Goal: Task Accomplishment & Management: Complete application form

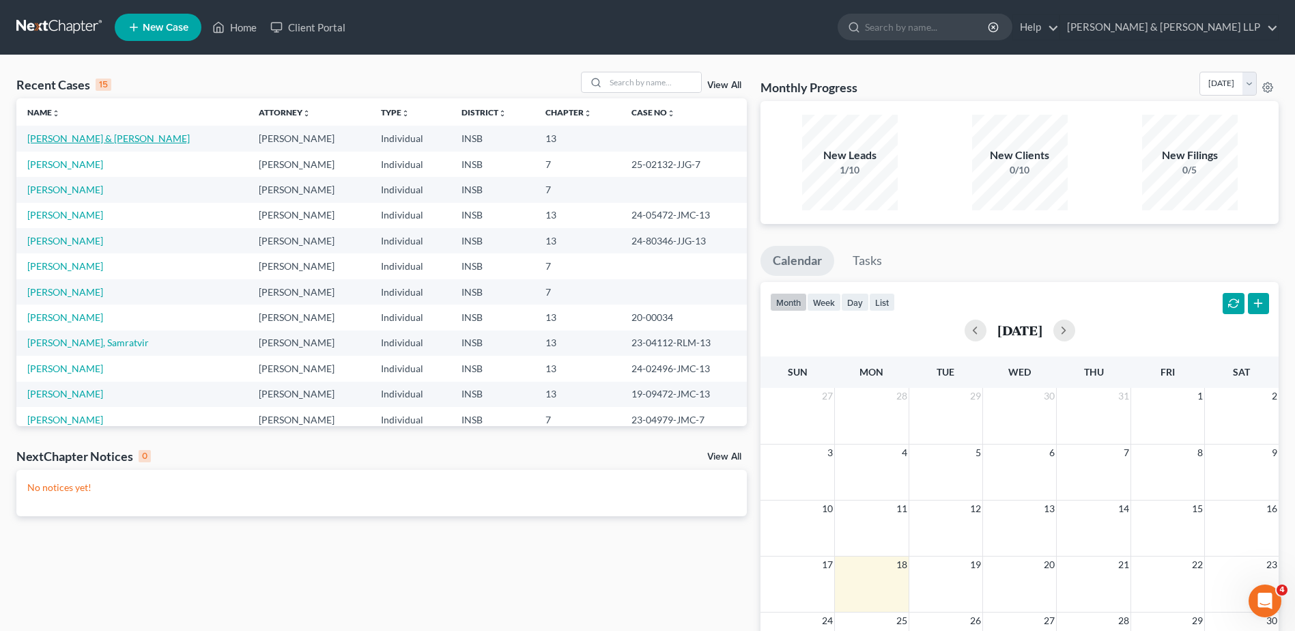
click at [106, 137] on link "[PERSON_NAME] & [PERSON_NAME]" at bounding box center [108, 138] width 162 height 12
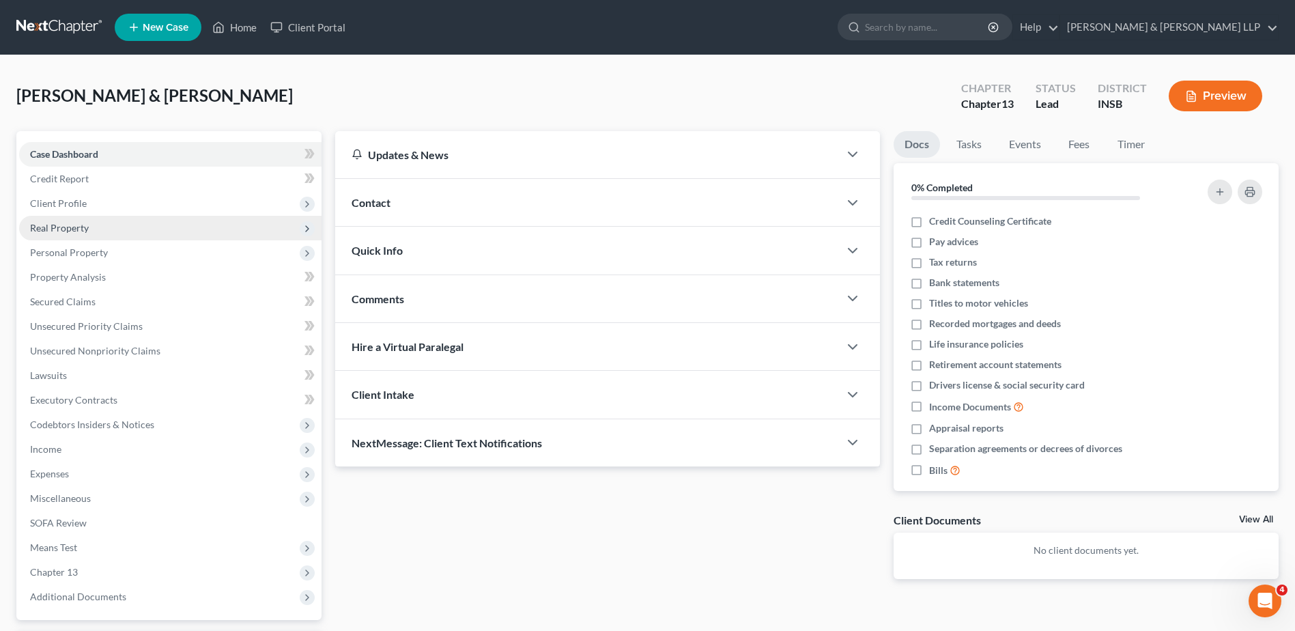
click at [96, 222] on span "Real Property" at bounding box center [170, 228] width 302 height 25
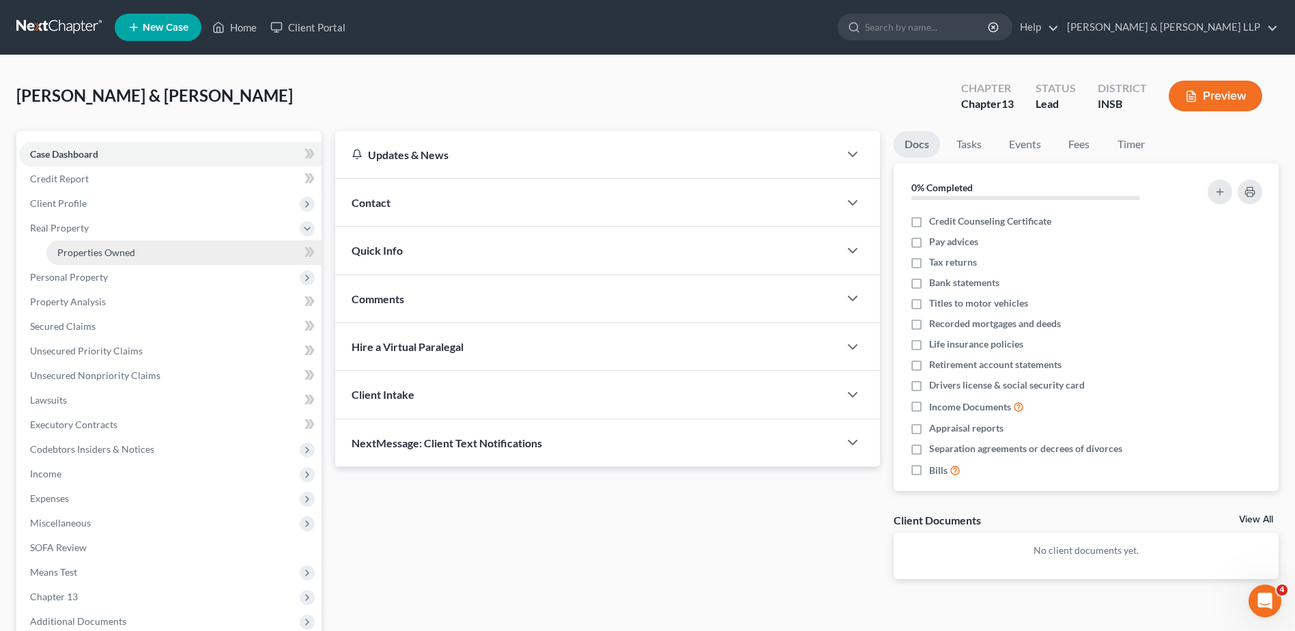
click at [98, 246] on span "Properties Owned" at bounding box center [96, 252] width 78 height 12
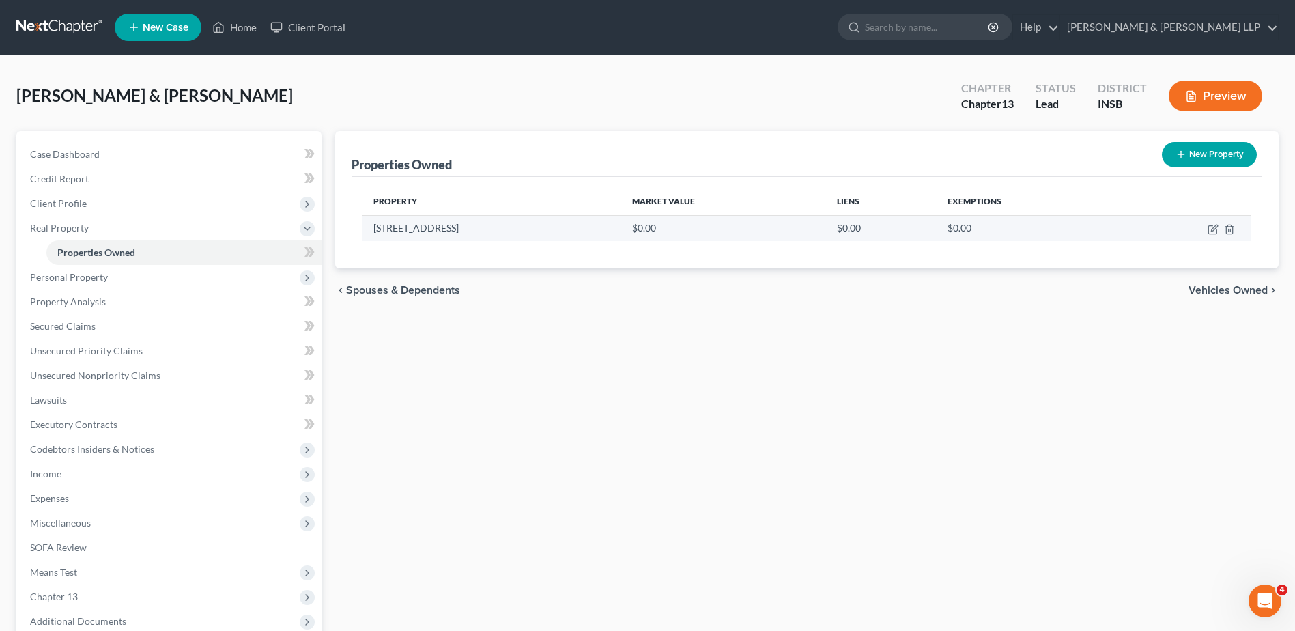
click at [1206, 231] on td at bounding box center [1185, 228] width 132 height 26
click at [1211, 229] on icon "button" at bounding box center [1212, 229] width 11 height 11
select select "15"
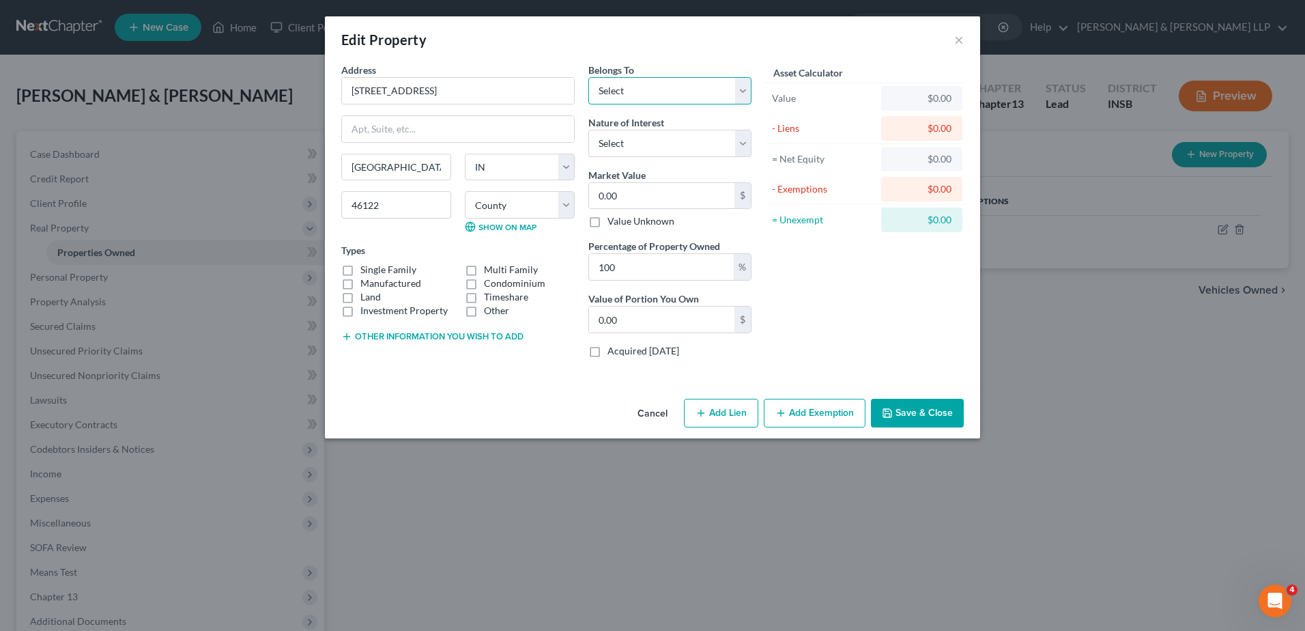
click at [670, 91] on select "Select Debtor 1 Only Debtor 2 Only Debtor 1 And Debtor 2 Only At Least One Of T…" at bounding box center [669, 90] width 163 height 27
select select "2"
click at [588, 77] on select "Select Debtor 1 Only Debtor 2 Only Debtor 1 And Debtor 2 Only At Least One Of T…" at bounding box center [669, 90] width 163 height 27
click at [682, 153] on select "Select Fee Simple Joint Tenant Life Estate Equitable Interest Future Interest T…" at bounding box center [669, 143] width 163 height 27
select select "5"
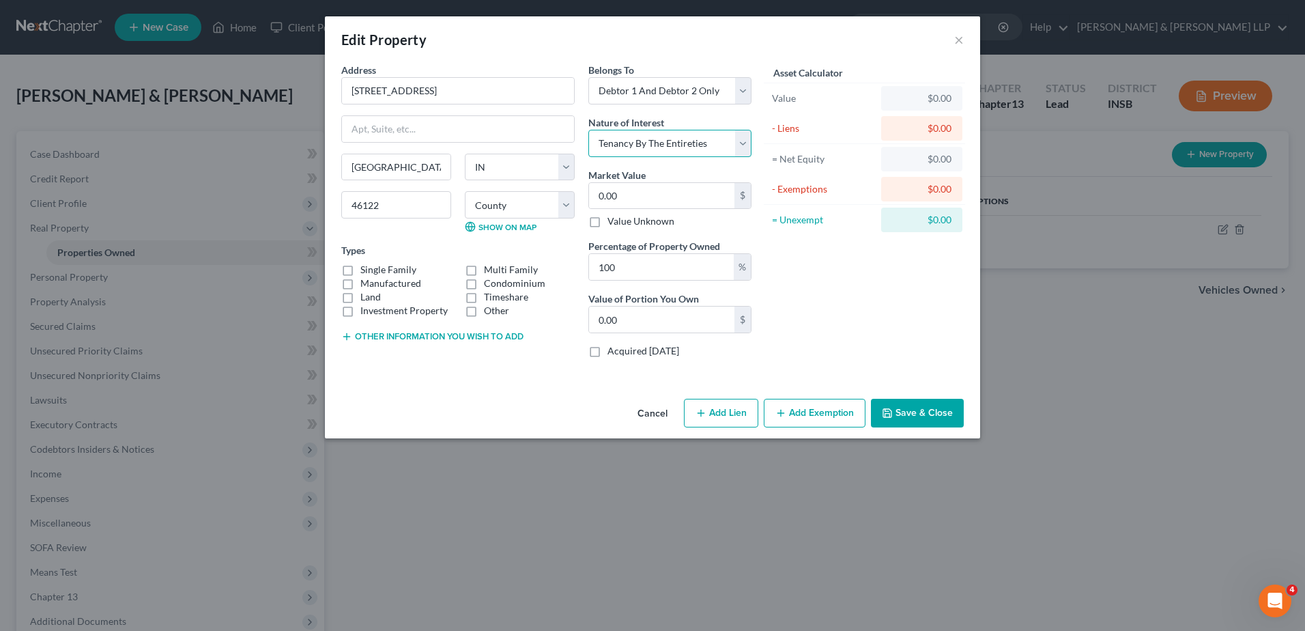
click at [588, 130] on select "Select Fee Simple Joint Tenant Life Estate Equitable Interest Future Interest T…" at bounding box center [669, 143] width 163 height 27
click at [672, 198] on input "0.00" at bounding box center [661, 196] width 145 height 26
click at [690, 192] on input "0.00" at bounding box center [661, 196] width 145 height 26
type input "0.00"
type input "0"
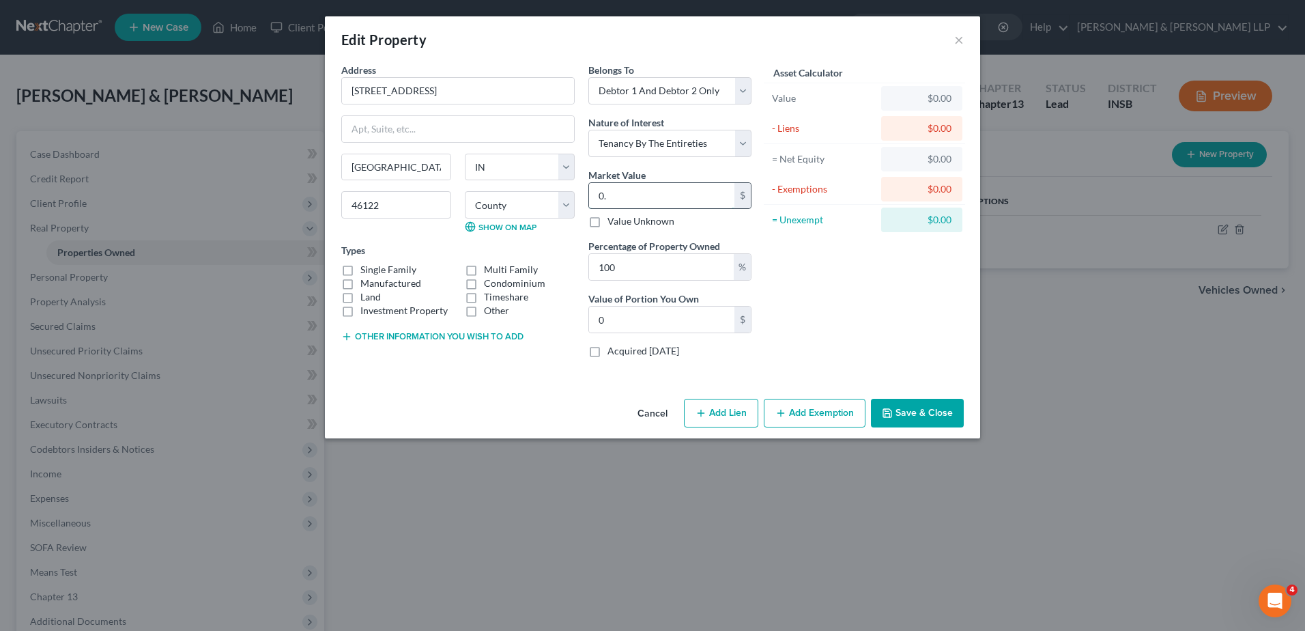
type input "0"
type input "5"
type input "5.00"
type input "52"
type input "52.00"
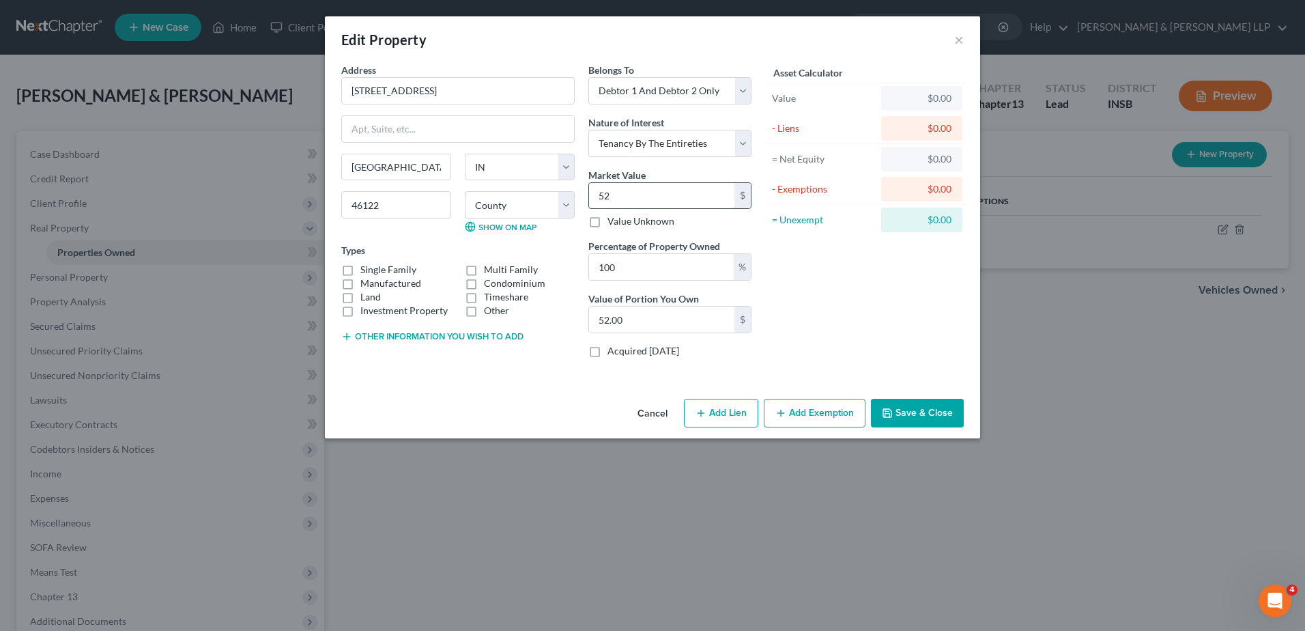
type input "529"
type input "529.00"
type input "5290"
type input "5,290.00"
type input "5,2900"
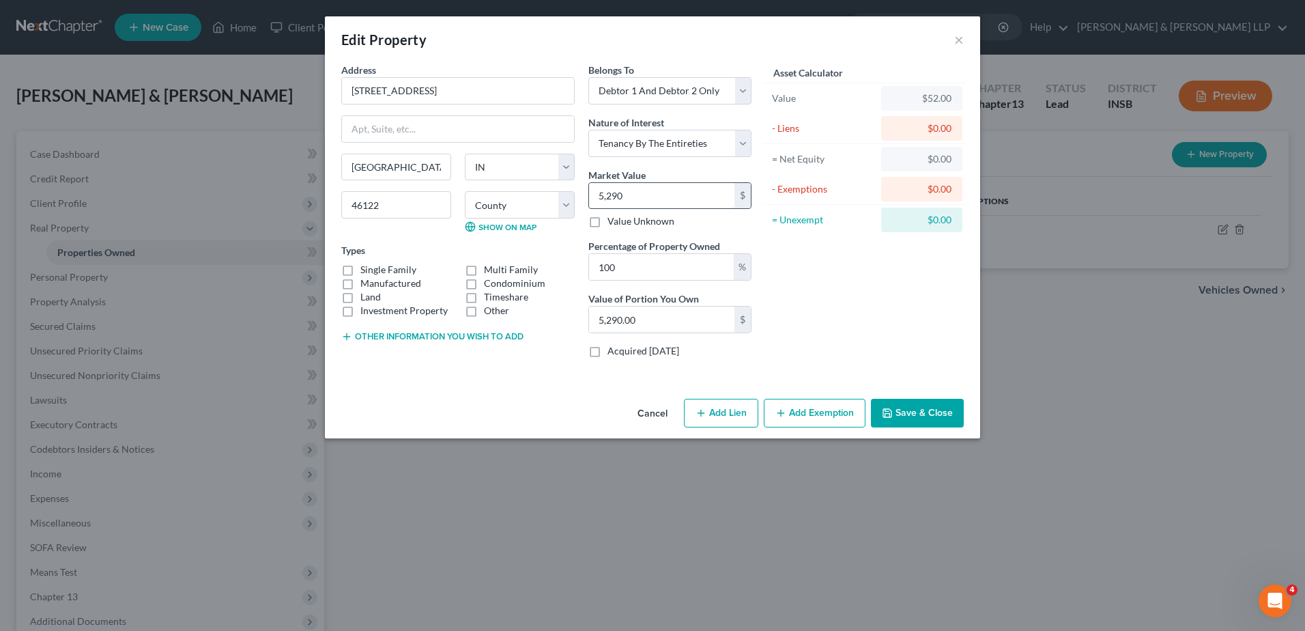
type input "52,900.00"
type input "52,9000"
type input "529,000.00"
type input "529,000"
click at [413, 268] on label "Single Family" at bounding box center [388, 270] width 56 height 14
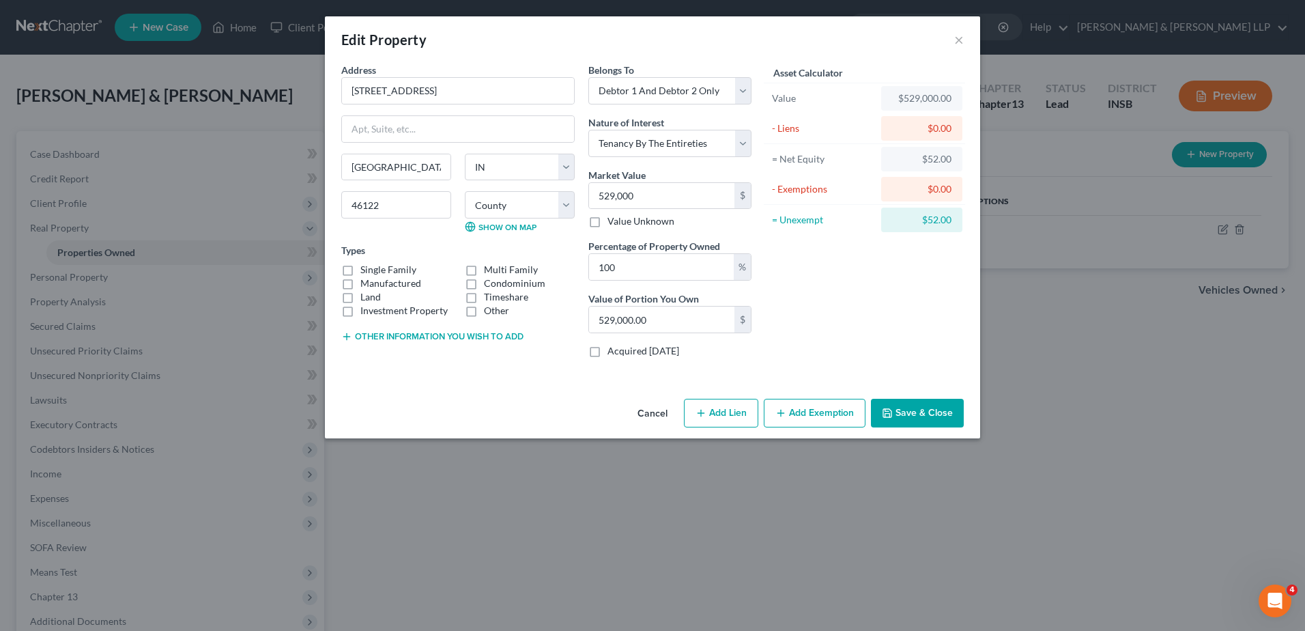
click at [375, 268] on input "Single Family" at bounding box center [370, 267] width 9 height 9
checkbox input "true"
click at [741, 412] on button "Add Lien" at bounding box center [721, 413] width 74 height 29
select select "2"
select select "0"
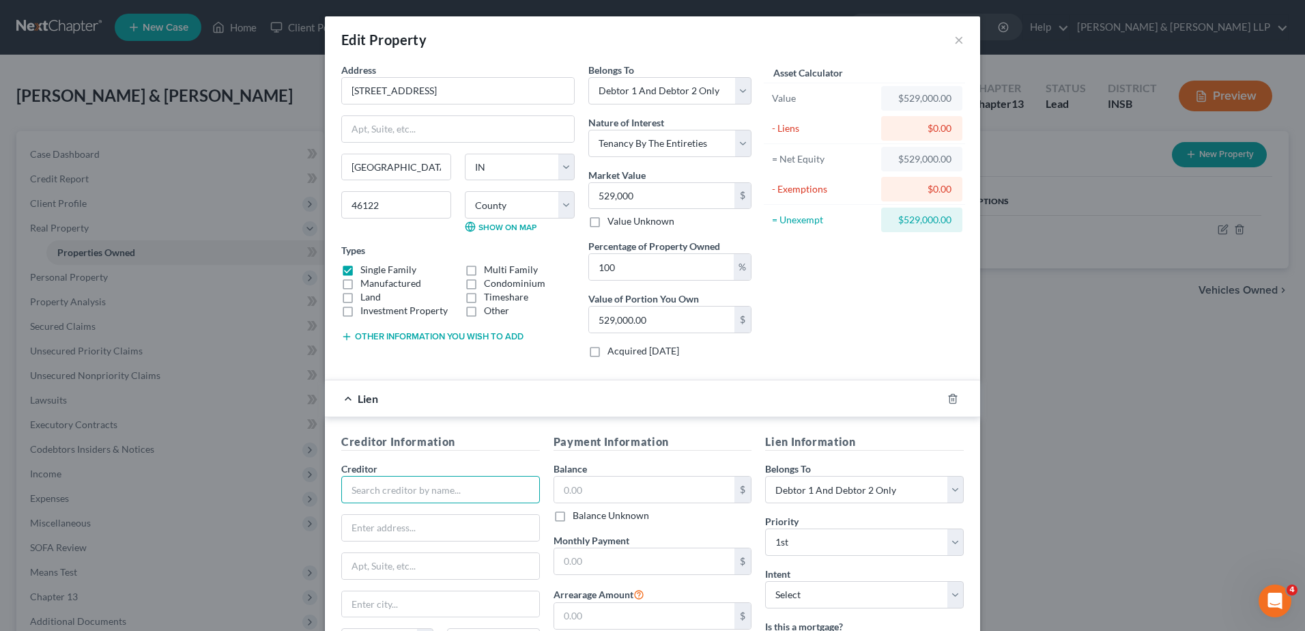
click at [454, 483] on input "text" at bounding box center [440, 489] width 199 height 27
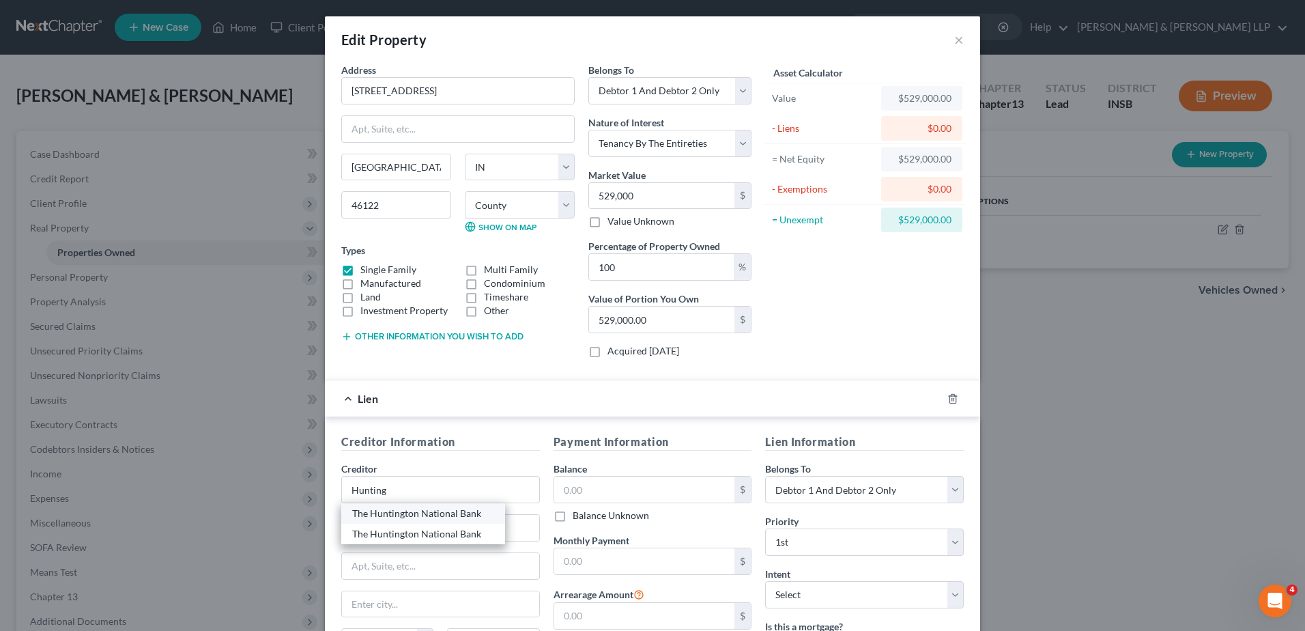
click at [452, 513] on div "The Huntington National Bank" at bounding box center [423, 513] width 142 height 14
type input "The Huntington National Bank"
type input "[STREET_ADDRESS]"
type input "Columbus"
select select "36"
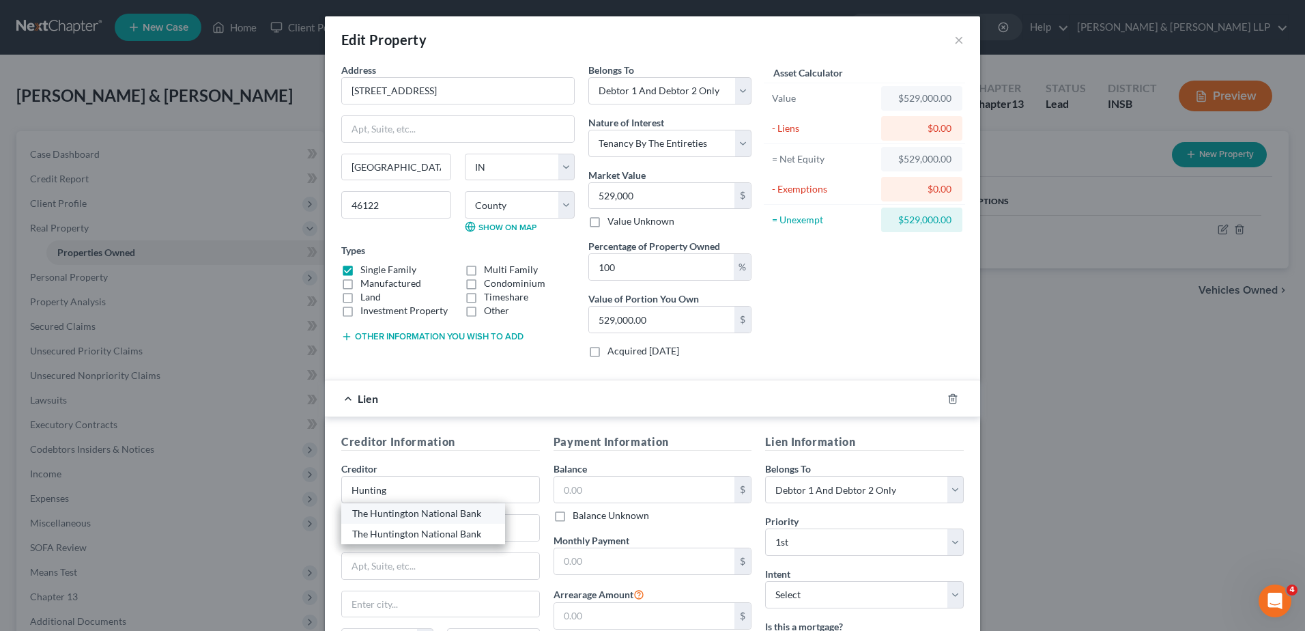
type input "43231"
click at [584, 500] on input "text" at bounding box center [644, 489] width 181 height 26
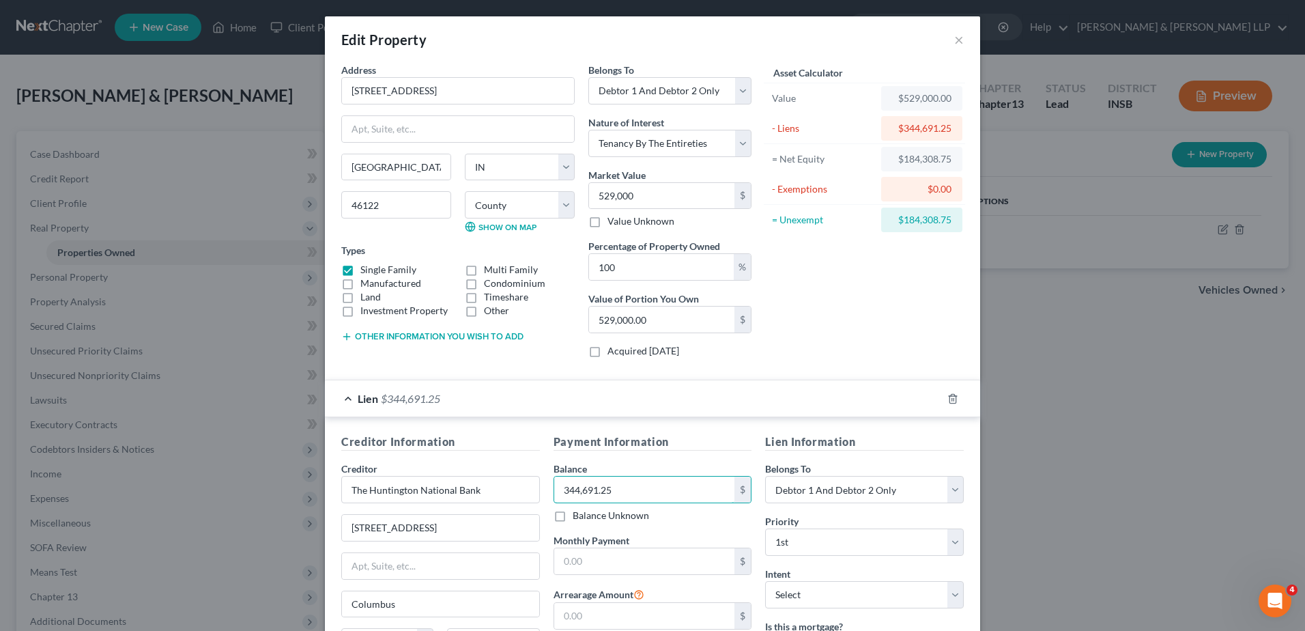
type input "344,691.25"
click at [1033, 464] on div "Edit Property × Address * 2472 [GEOGRAPHIC_DATA] [GEOGRAPHIC_DATA] [US_STATE][G…" at bounding box center [652, 315] width 1305 height 631
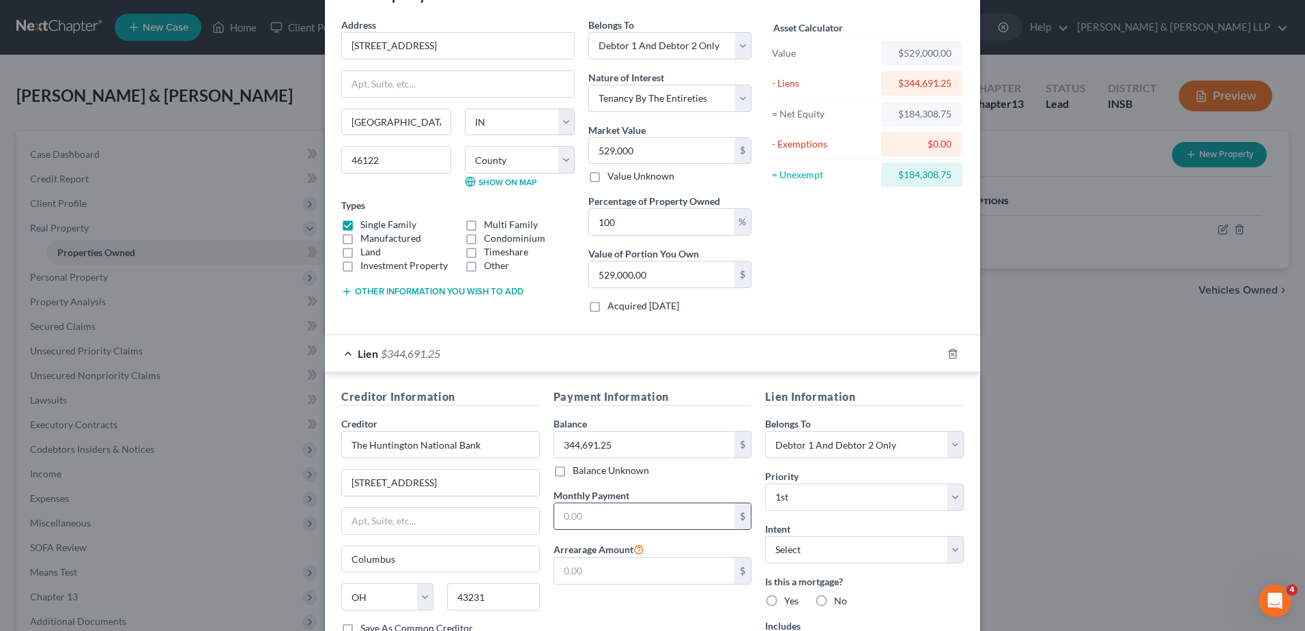
scroll to position [68, 0]
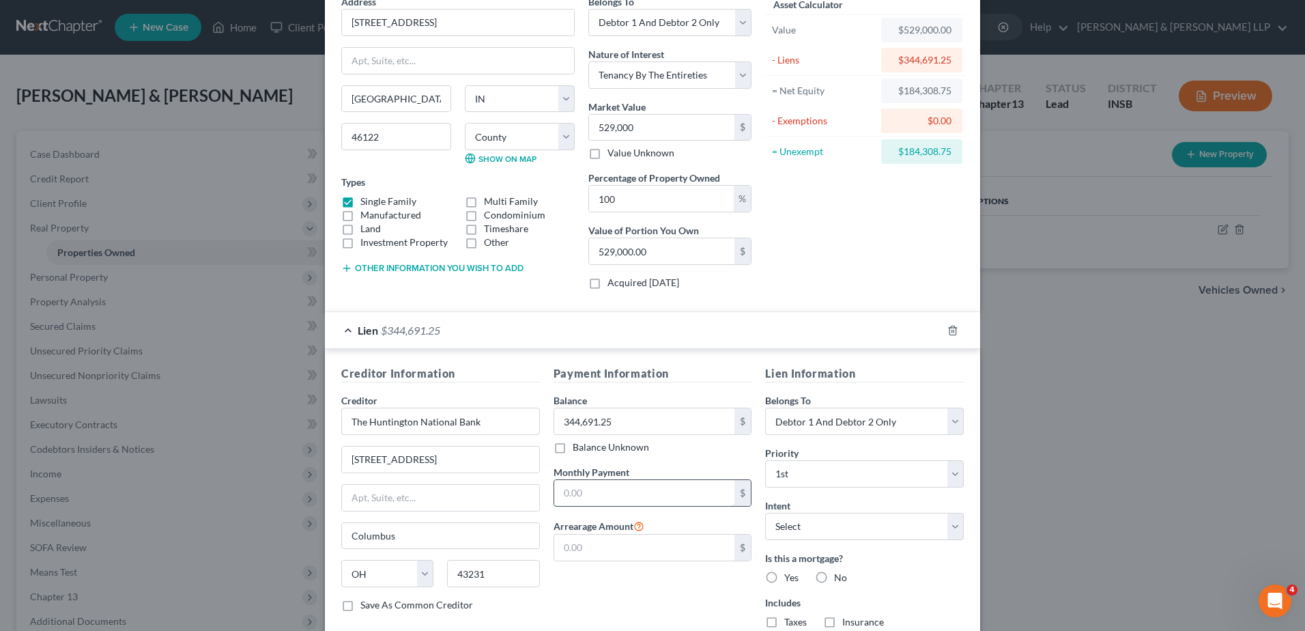
click at [605, 489] on input "text" at bounding box center [644, 493] width 181 height 26
type input "2,386.85"
click at [939, 497] on div "Lien Information Belongs To * Select Debtor 1 Only Debtor 2 Only Debtor 1 And D…" at bounding box center [864, 502] width 212 height 274
click at [920, 526] on select "Select Surrender Redeem Reaffirm Avoid Other" at bounding box center [864, 526] width 199 height 27
click at [1063, 429] on div "Edit Property × Address * 2472 [GEOGRAPHIC_DATA] [GEOGRAPHIC_DATA] [US_STATE][G…" at bounding box center [652, 315] width 1305 height 631
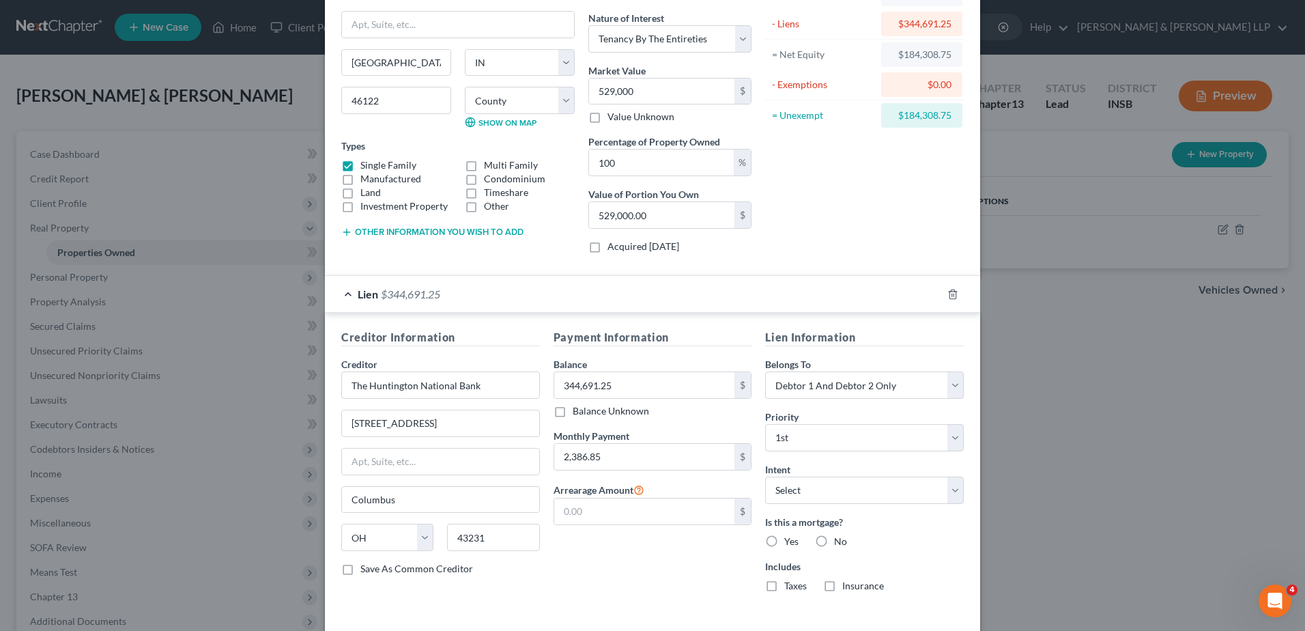
scroll to position [137, 0]
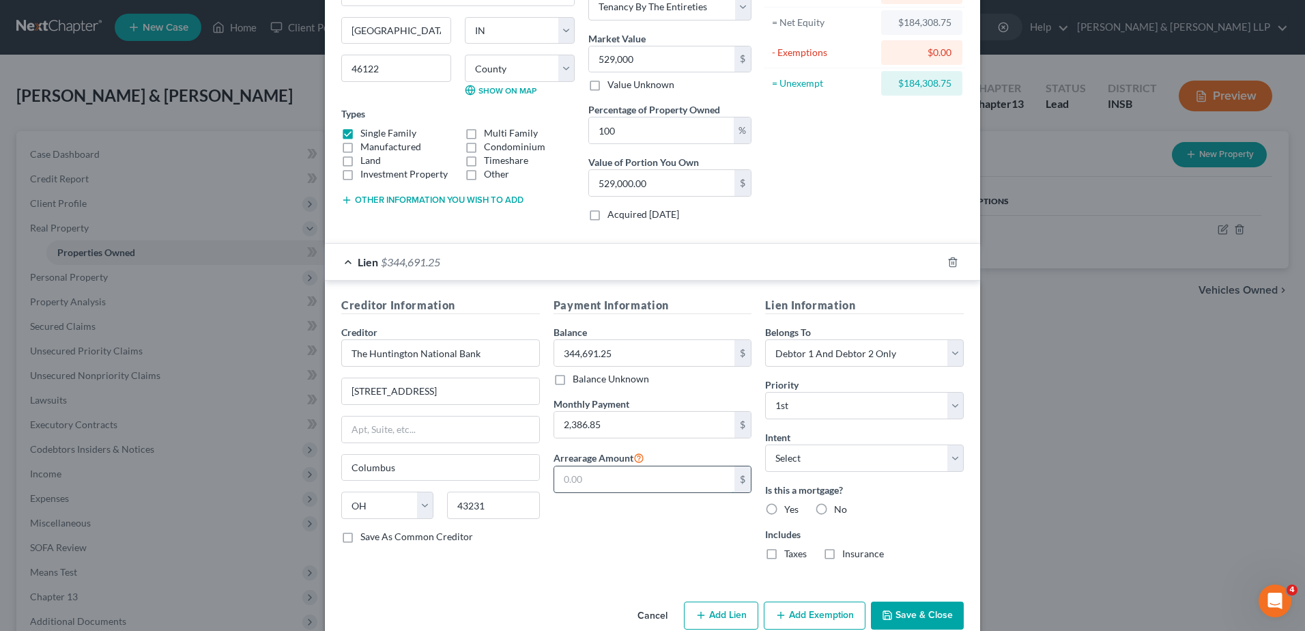
click at [620, 479] on input "text" at bounding box center [644, 479] width 181 height 26
type input "0"
click at [796, 517] on div "Lien Information Belongs To * Select Debtor 1 Only Debtor 2 Only Debtor 1 And D…" at bounding box center [864, 434] width 212 height 274
click at [784, 510] on label "Yes" at bounding box center [791, 509] width 14 height 14
click at [790, 510] on input "Yes" at bounding box center [794, 506] width 9 height 9
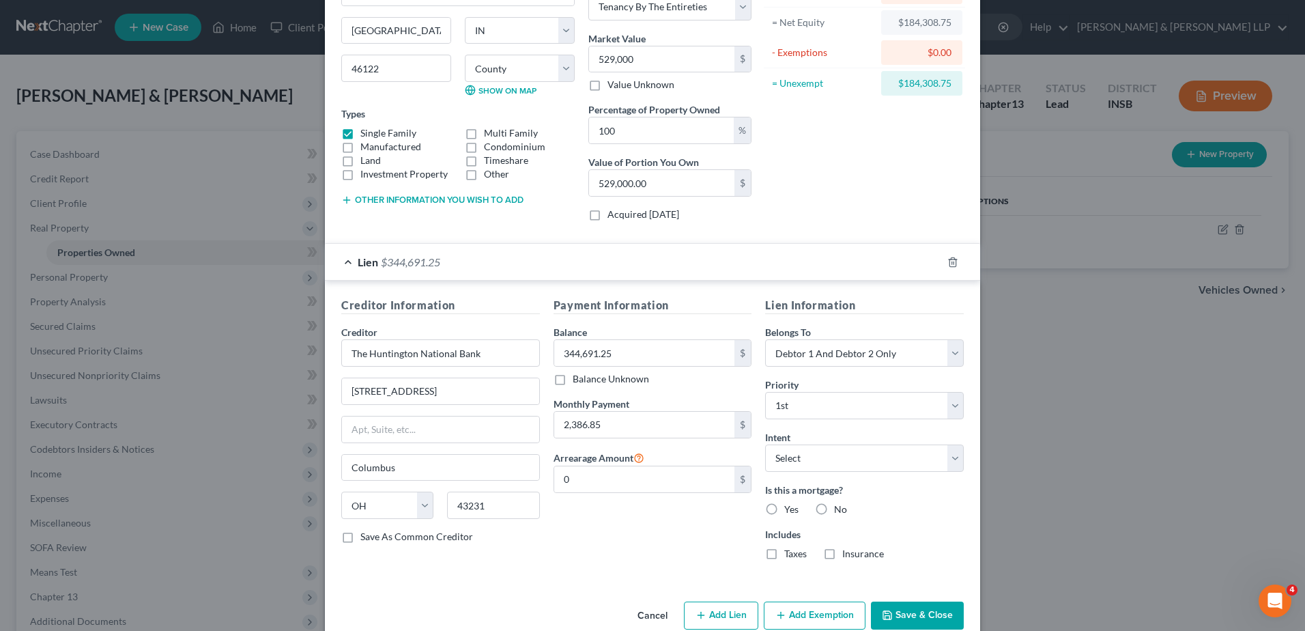
radio input "true"
click at [781, 545] on div "Includes Taxes Insurance" at bounding box center [864, 543] width 199 height 33
click at [842, 554] on label "Insurance" at bounding box center [863, 554] width 42 height 14
click at [848, 554] on input "Insurance" at bounding box center [852, 551] width 9 height 9
checkbox input "true"
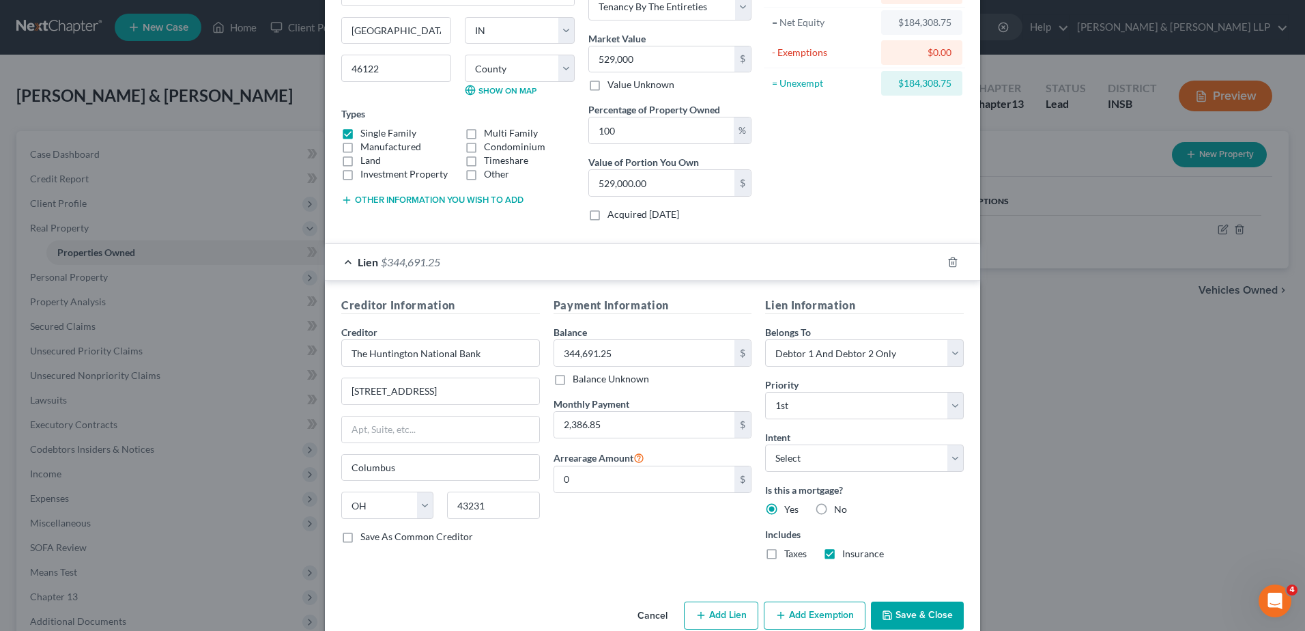
click at [784, 558] on label "Taxes" at bounding box center [795, 554] width 23 height 14
click at [790, 556] on input "Taxes" at bounding box center [794, 551] width 9 height 9
checkbox input "true"
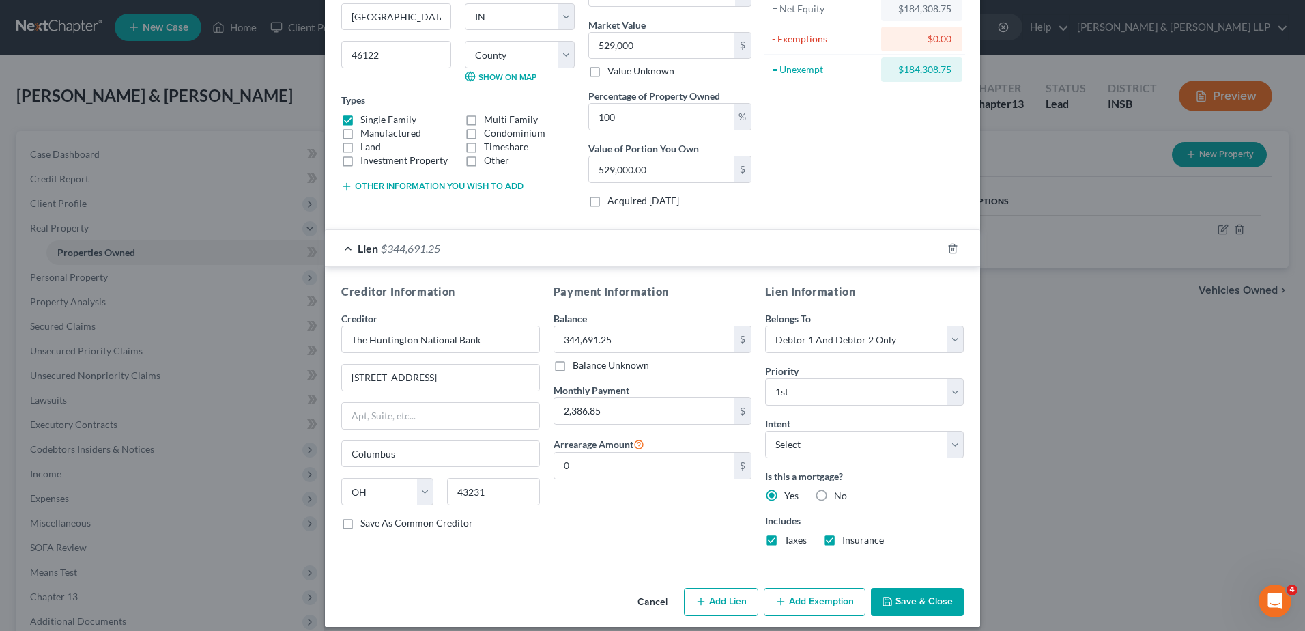
scroll to position [162, 0]
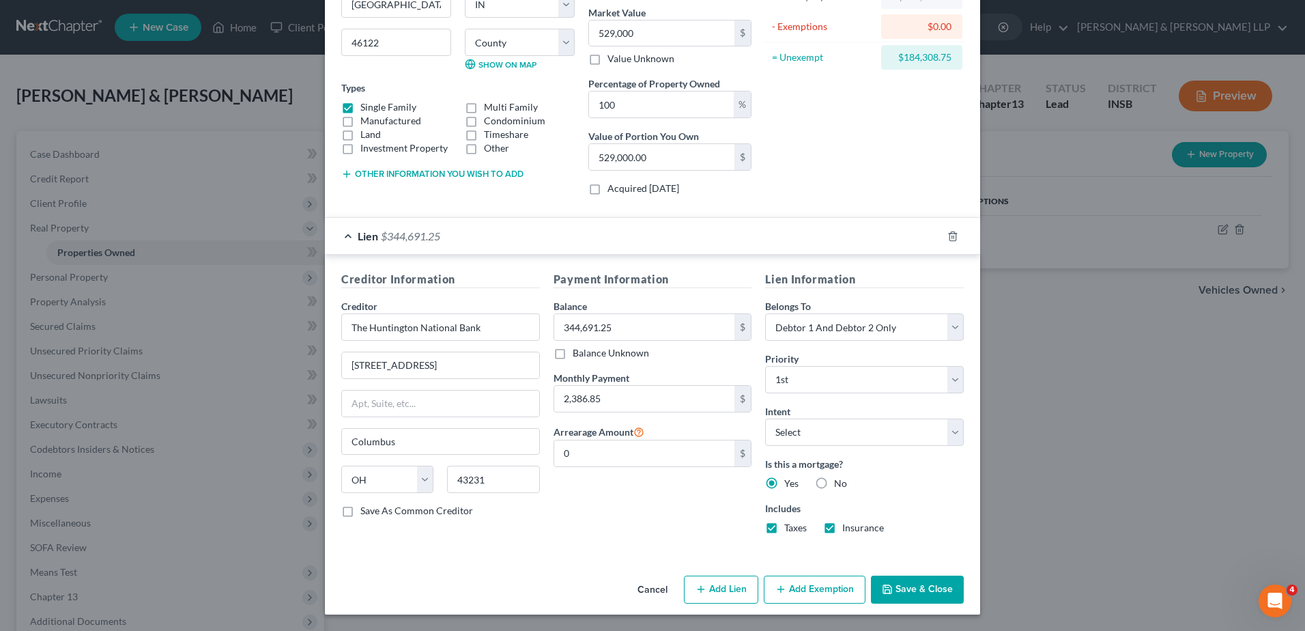
click at [732, 589] on button "Add Lien" at bounding box center [721, 589] width 74 height 29
select select "2"
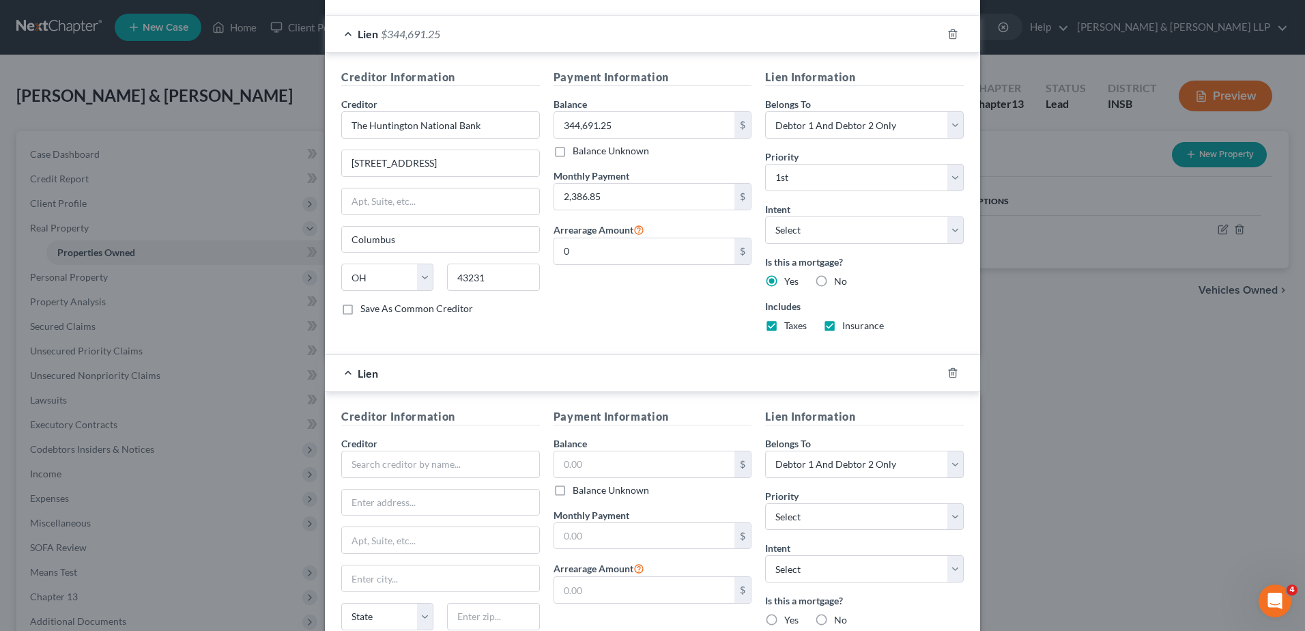
scroll to position [367, 0]
click at [438, 479] on div "Creditor * State [US_STATE] AK AR AZ CA CO [GEOGRAPHIC_DATA] DE DC [GEOGRAPHIC_…" at bounding box center [440, 535] width 199 height 205
click at [420, 459] on input "text" at bounding box center [440, 461] width 199 height 27
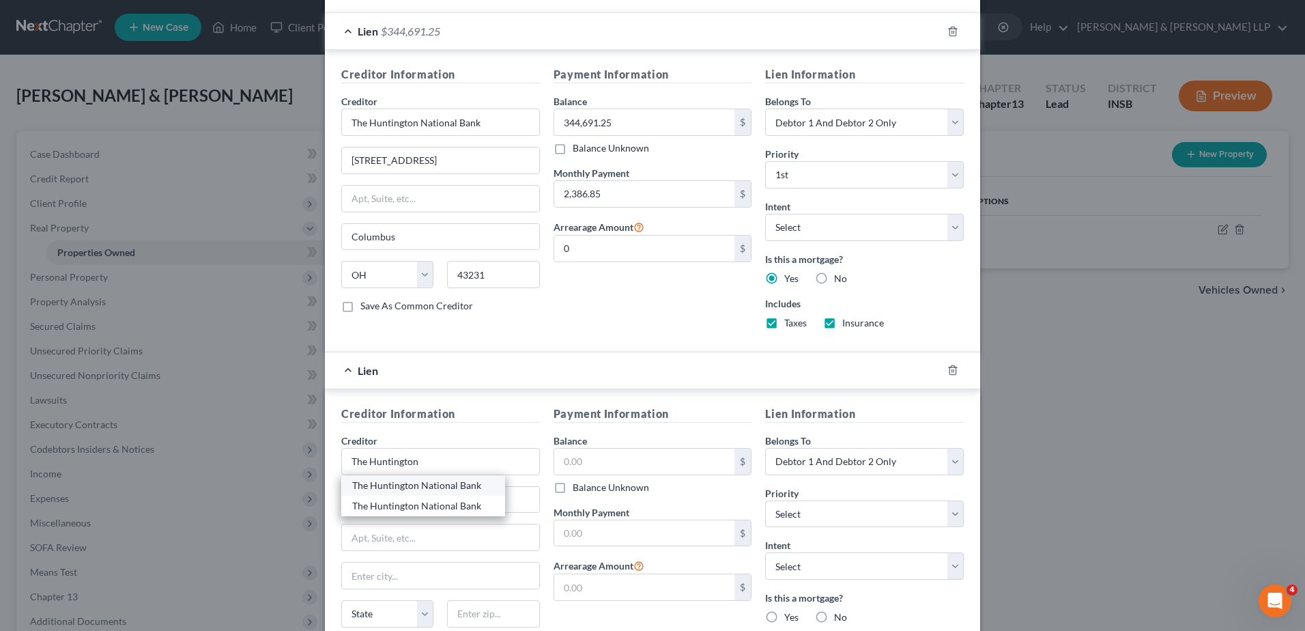
click at [429, 486] on div "The Huntington National Bank" at bounding box center [423, 485] width 142 height 14
type input "The Huntington National Bank"
type input "[STREET_ADDRESS]"
type input "Columbus"
select select "36"
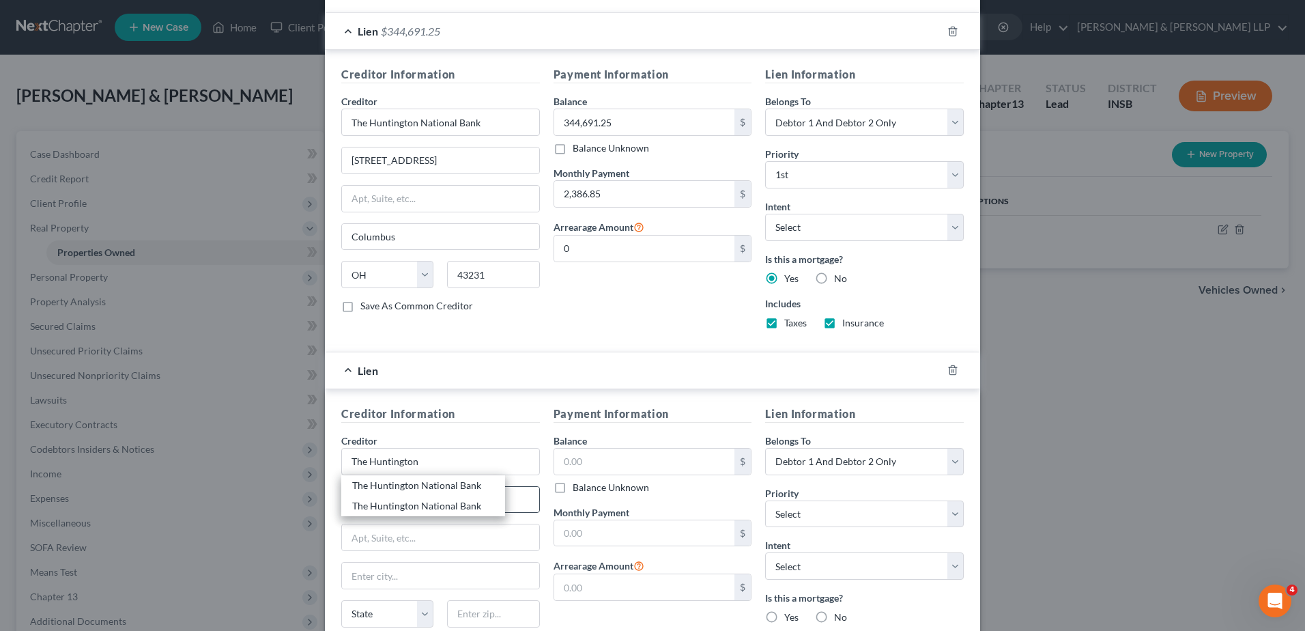
type input "43231"
click at [599, 450] on input "text" at bounding box center [644, 461] width 181 height 26
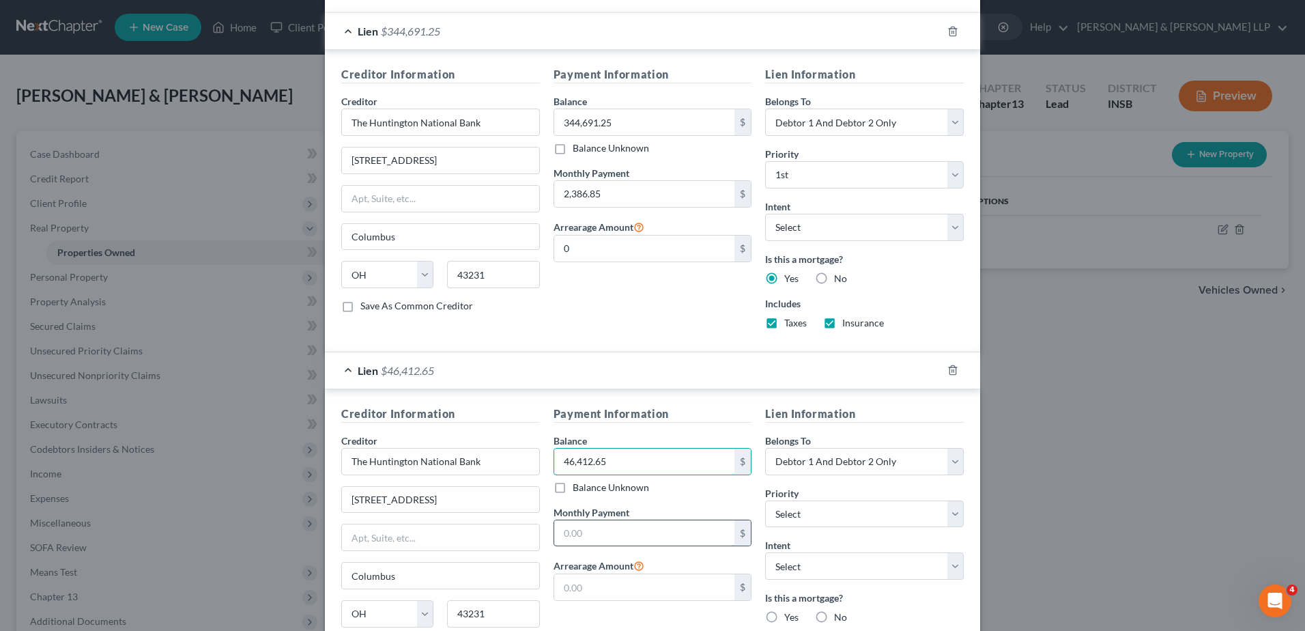
type input "46,412.65"
click at [587, 530] on input "text" at bounding box center [644, 533] width 181 height 26
type input "466.81"
click at [811, 500] on select "Select 2nd 3rd 4th 5th 6th 7th 8th 9th 10th 11th 12th 13th 14th 15th 16th 17th …" at bounding box center [864, 513] width 199 height 27
select select "0"
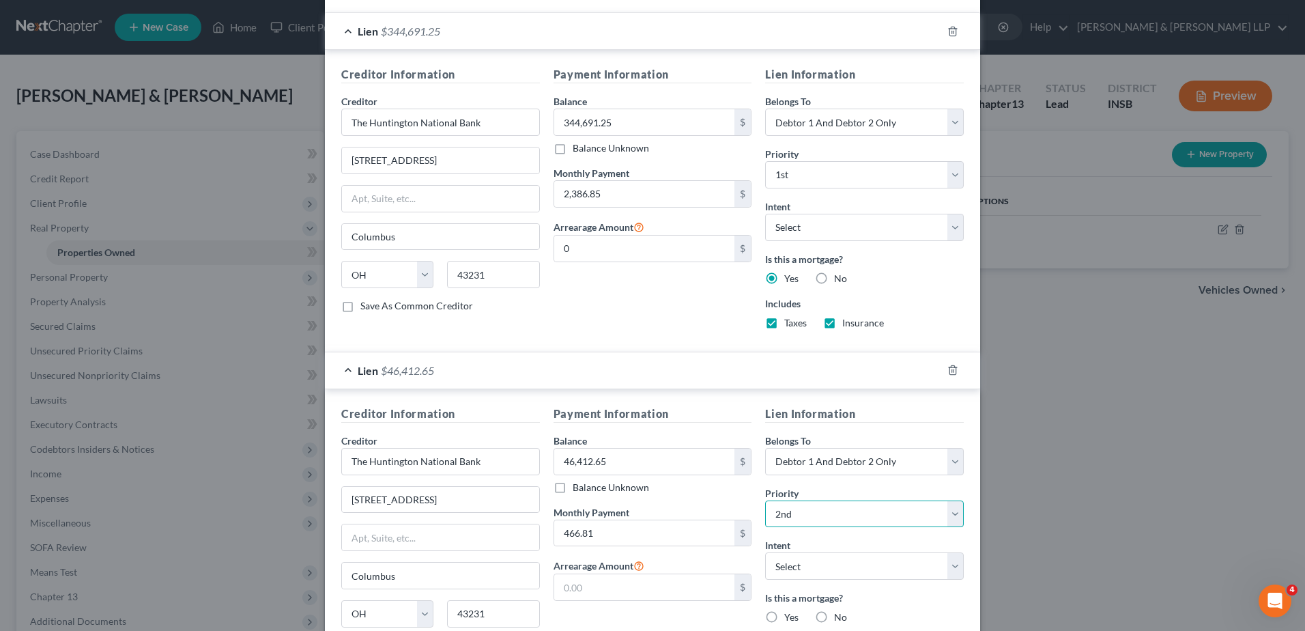
click at [765, 500] on select "Select 2nd 3rd 4th 5th 6th 7th 8th 9th 10th 11th 12th 13th 14th 15th 16th 17th …" at bounding box center [864, 513] width 199 height 27
click at [1108, 471] on div "Edit Property × Address * 2472 [GEOGRAPHIC_DATA] [GEOGRAPHIC_DATA] [US_STATE][G…" at bounding box center [652, 315] width 1305 height 631
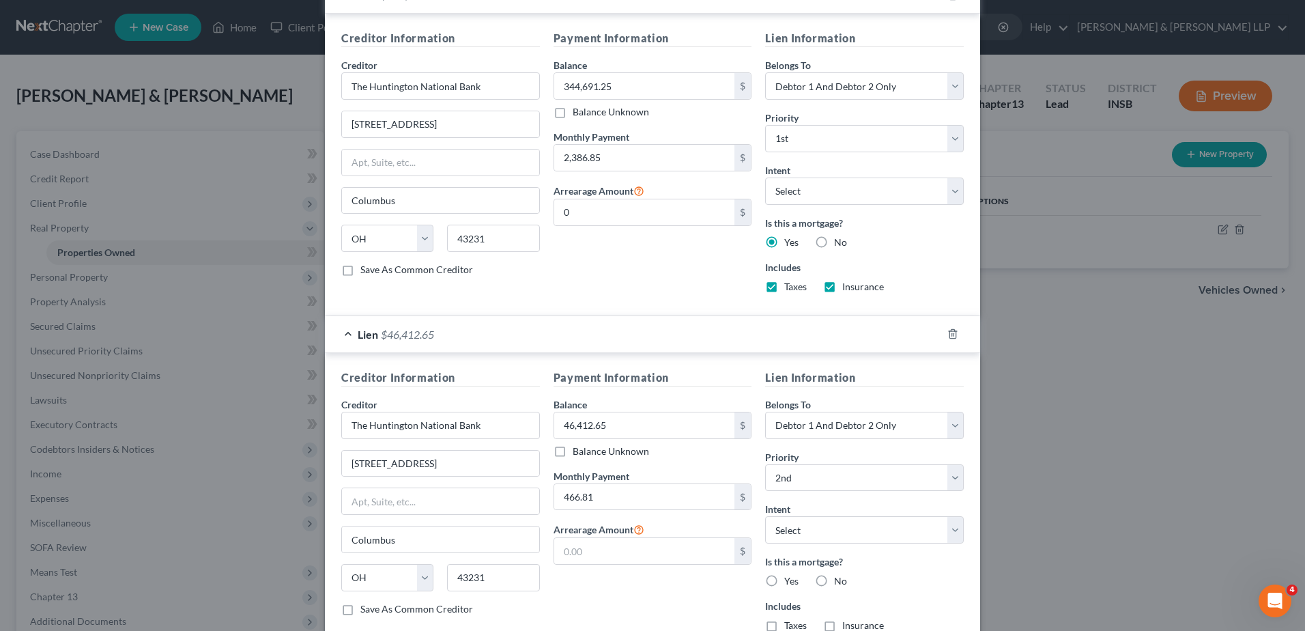
scroll to position [435, 0]
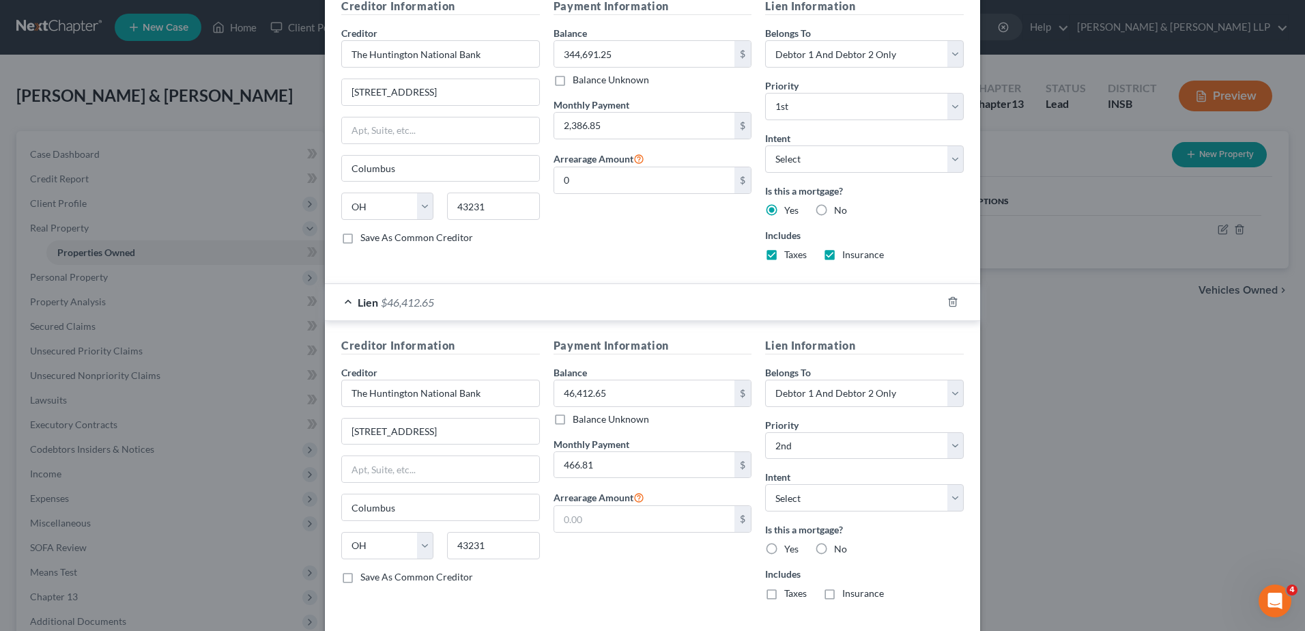
click at [787, 550] on label "Yes" at bounding box center [791, 549] width 14 height 14
click at [790, 550] on input "Yes" at bounding box center [794, 546] width 9 height 9
radio input "true"
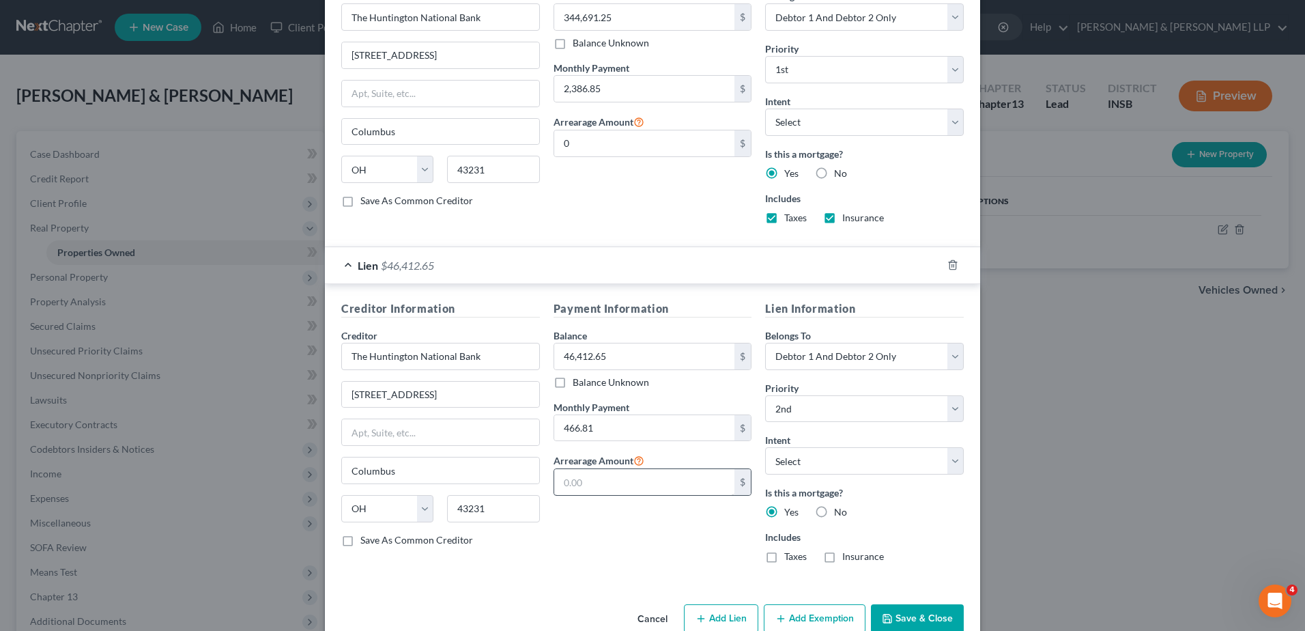
scroll to position [502, 0]
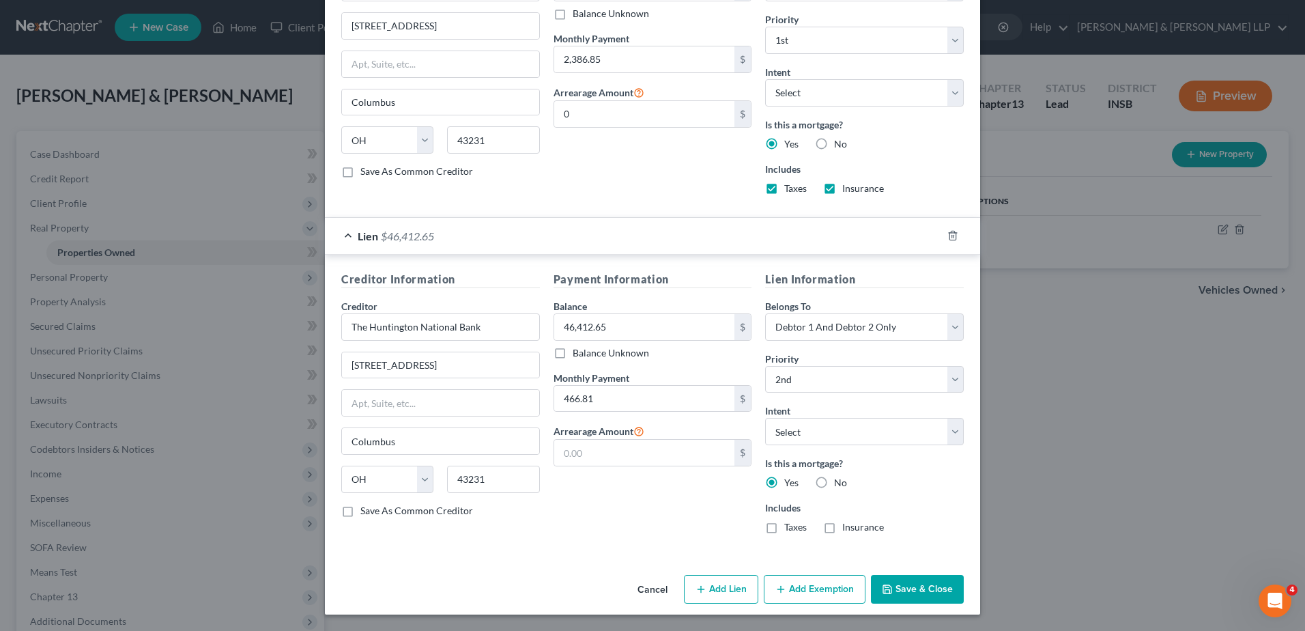
click at [883, 587] on icon "button" at bounding box center [887, 589] width 8 height 8
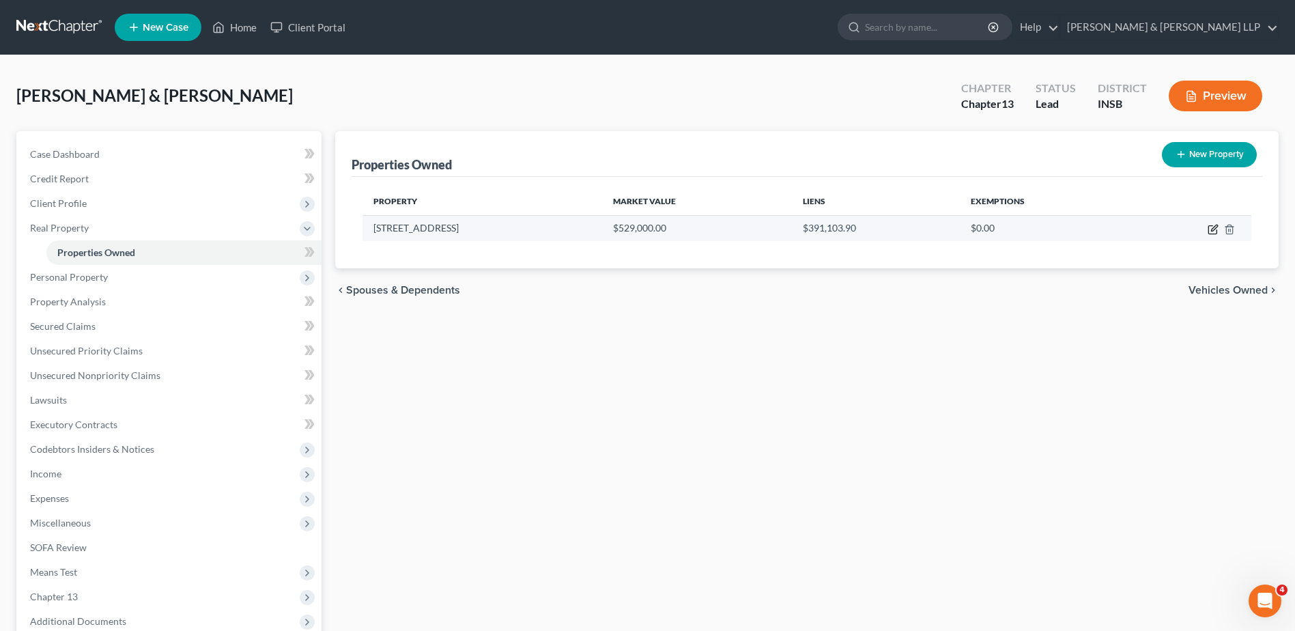
click at [1215, 233] on icon "button" at bounding box center [1212, 229] width 11 height 11
select select "15"
select select "31"
select select "2"
select select "5"
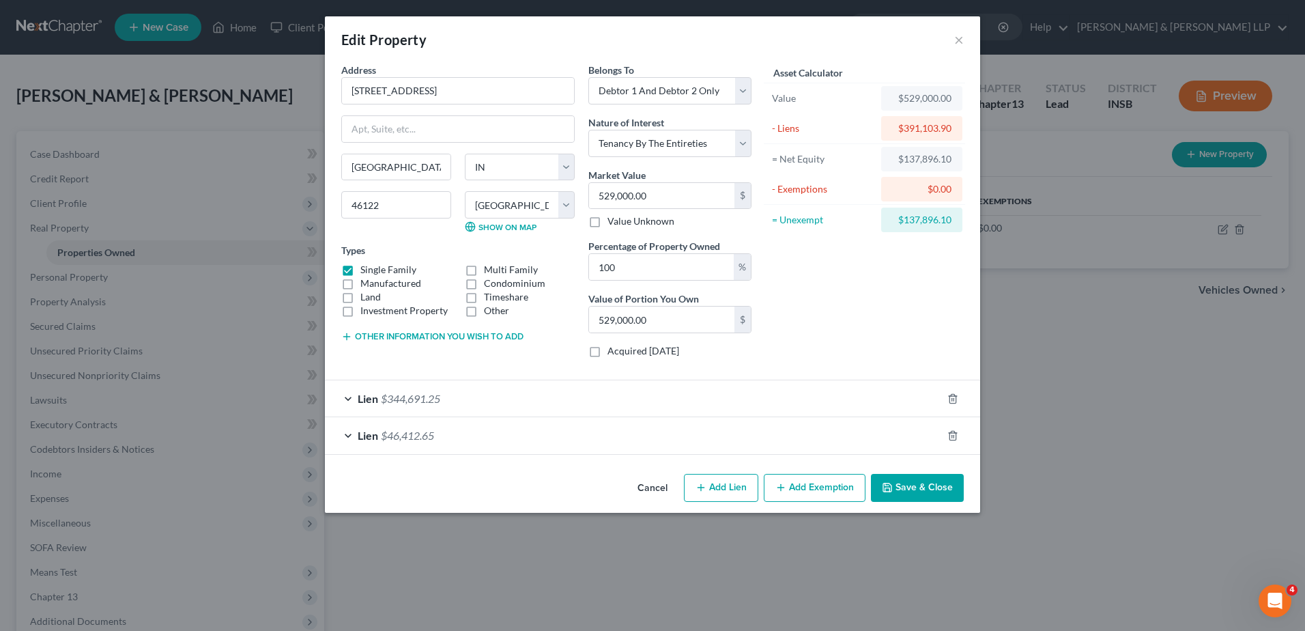
click at [798, 480] on button "Add Exemption" at bounding box center [815, 488] width 102 height 29
select select "2"
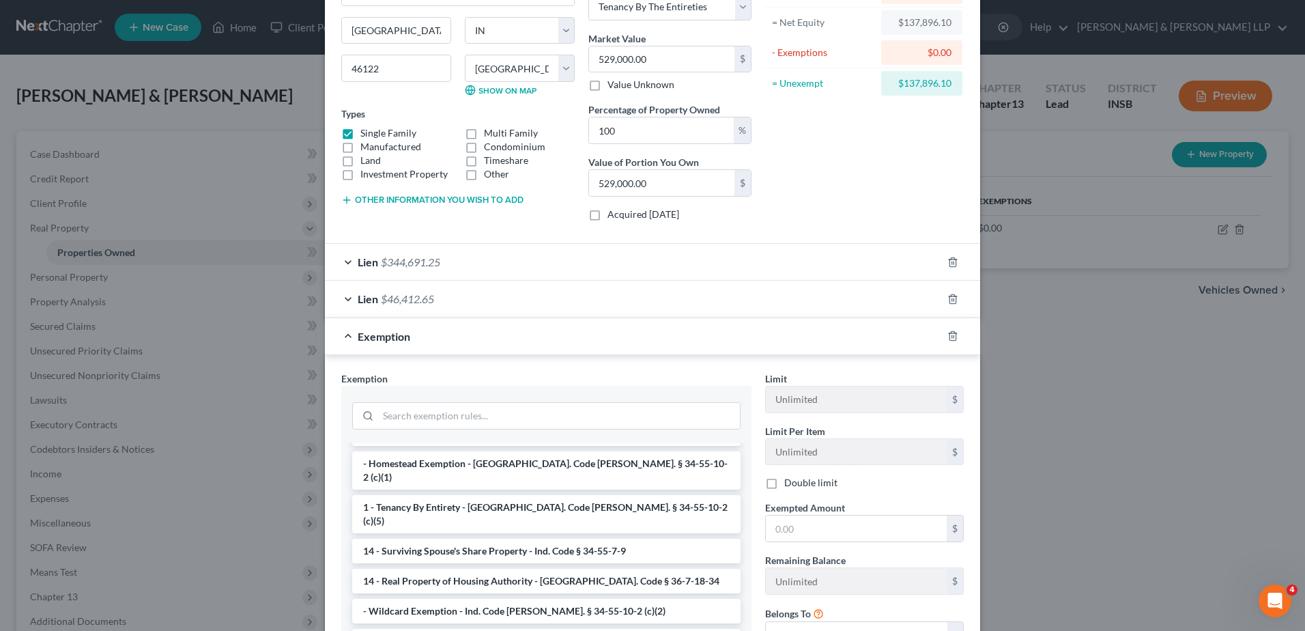
scroll to position [0, 0]
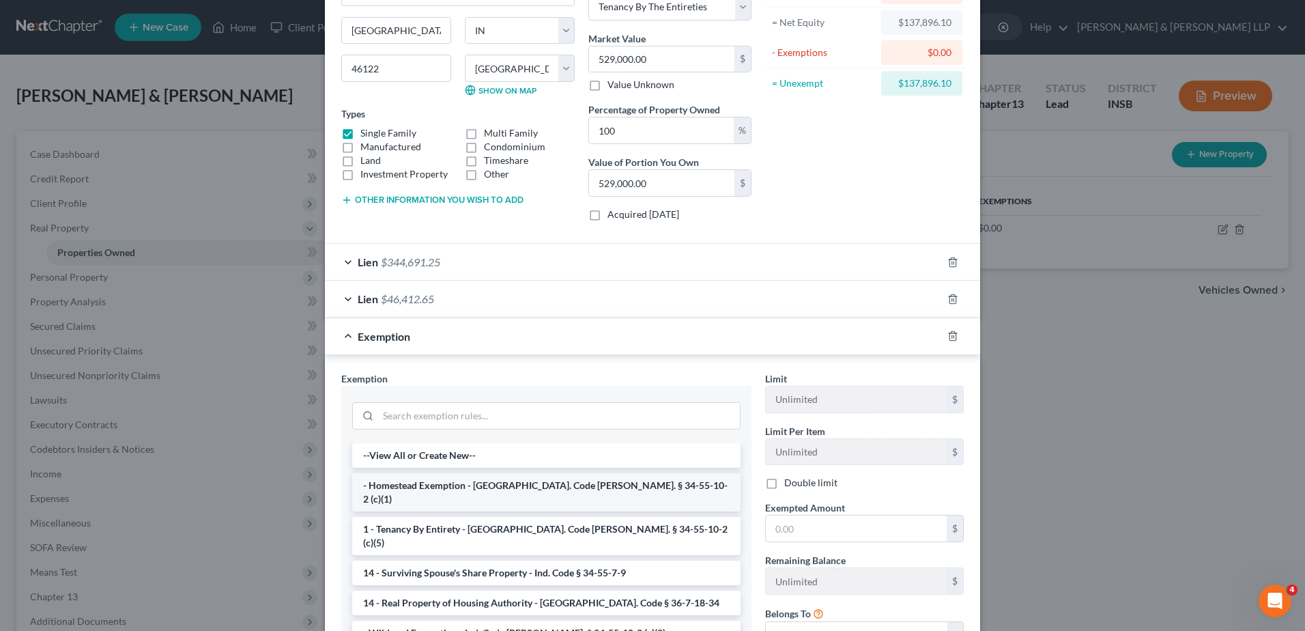
click at [564, 483] on li "- Homestead Exemption - [GEOGRAPHIC_DATA]. Code [PERSON_NAME]. § 34-55-10-2 (c)…" at bounding box center [546, 492] width 388 height 38
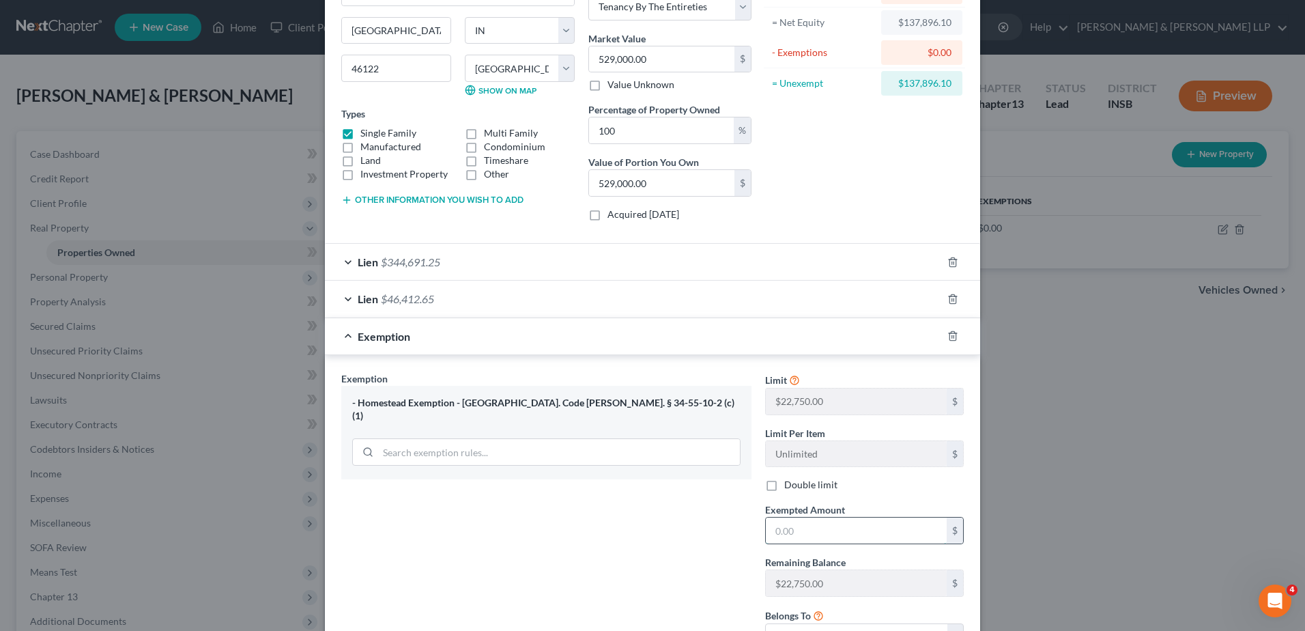
click at [861, 527] on input "text" at bounding box center [856, 530] width 181 height 26
type input "22,750"
click at [1162, 504] on div "Edit Property × Address * 2472 [GEOGRAPHIC_DATA] [GEOGRAPHIC_DATA] [US_STATE][G…" at bounding box center [652, 315] width 1305 height 631
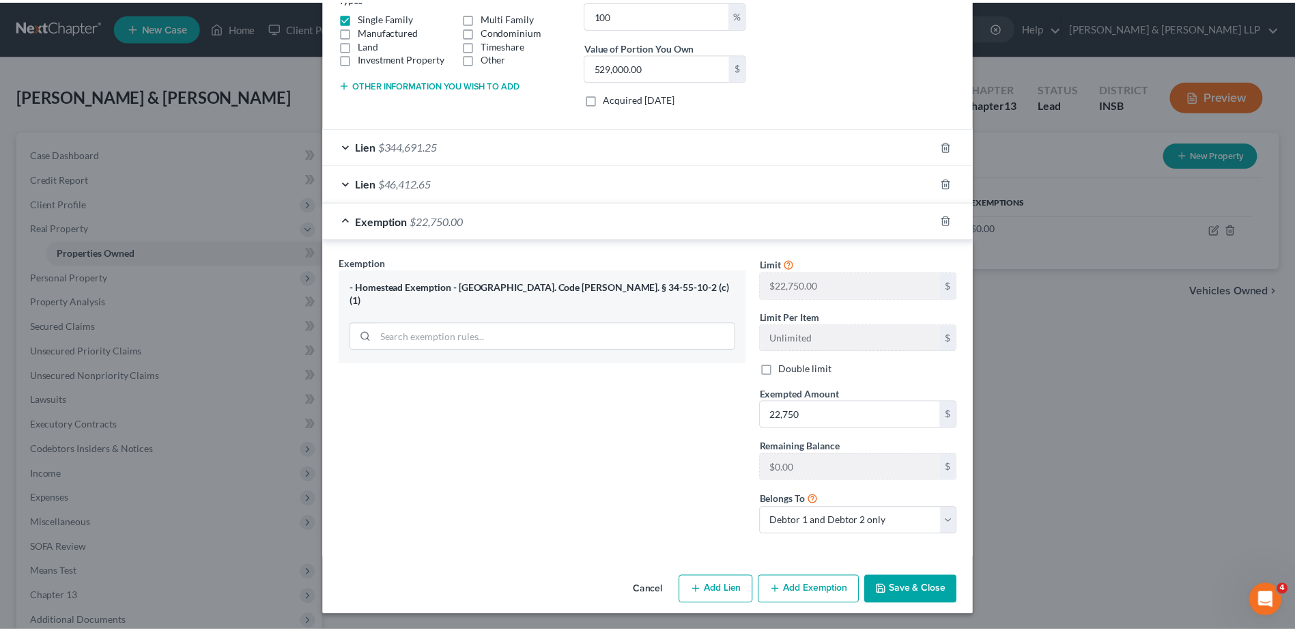
scroll to position [253, 0]
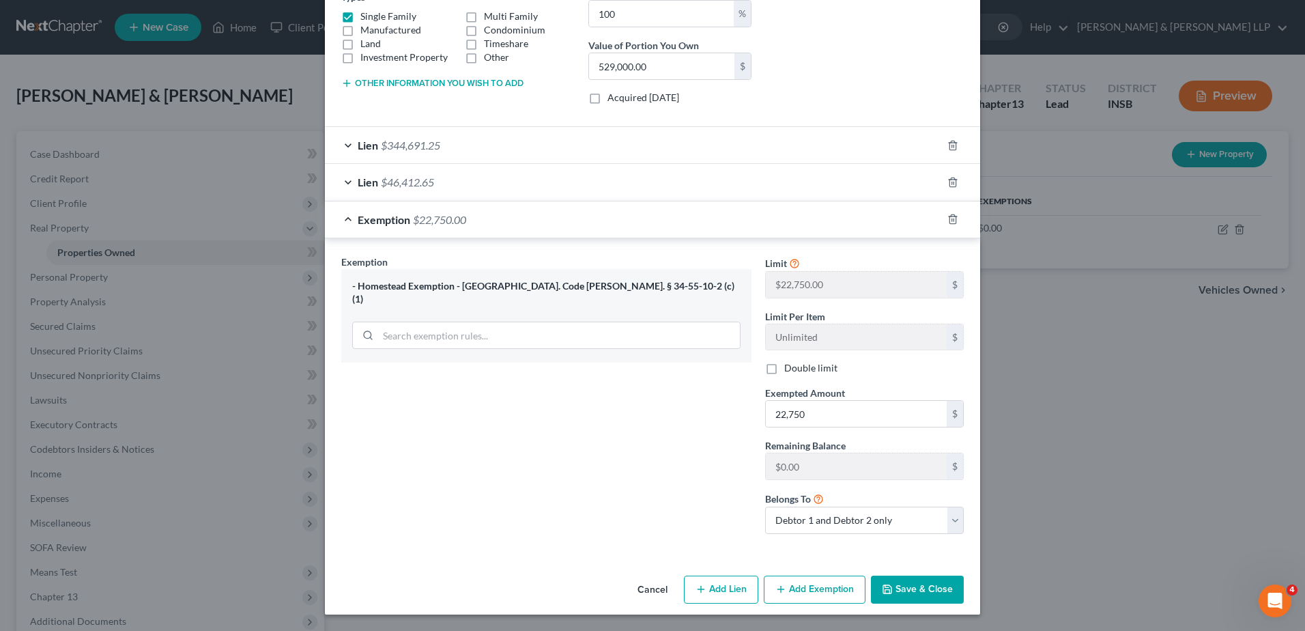
click at [916, 593] on button "Save & Close" at bounding box center [917, 589] width 93 height 29
